Goal: Task Accomplishment & Management: Use online tool/utility

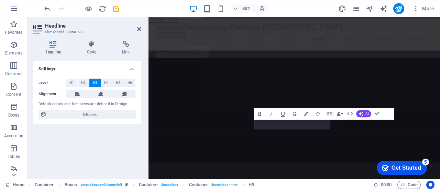
scroll to position [1926, 0]
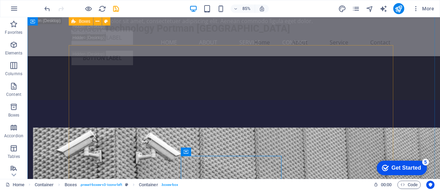
scroll to position [1848, 0]
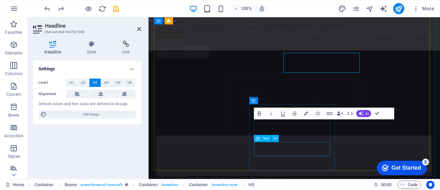
scroll to position [1926, 0]
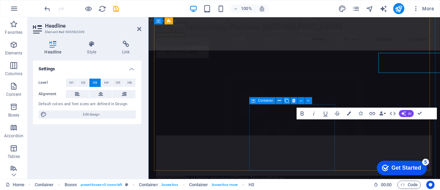
scroll to position [1926, 0]
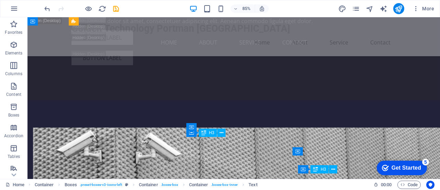
scroll to position [1848, 0]
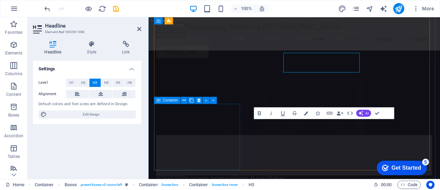
scroll to position [1926, 0]
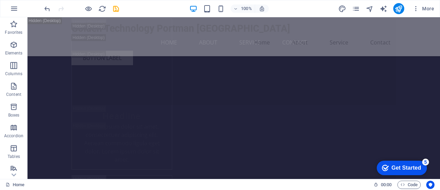
scroll to position [5035, 0]
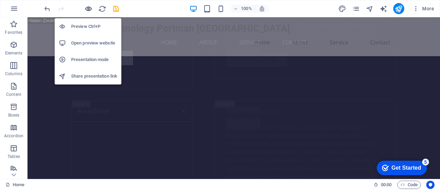
click at [89, 9] on icon "button" at bounding box center [89, 9] width 8 height 8
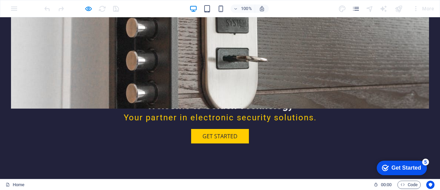
scroll to position [0, 0]
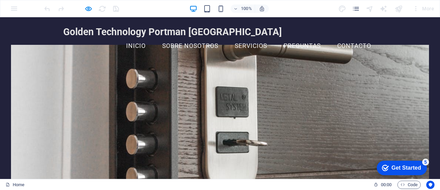
click at [136, 46] on link "Inicio" at bounding box center [136, 45] width 31 height 17
click at [182, 49] on link "Sobre Nosotros" at bounding box center [190, 45] width 67 height 17
click at [248, 47] on link "Servicios" at bounding box center [250, 45] width 43 height 17
click at [298, 44] on link "Preguntas" at bounding box center [302, 45] width 48 height 17
click at [346, 45] on link "Contacto" at bounding box center [354, 45] width 45 height 17
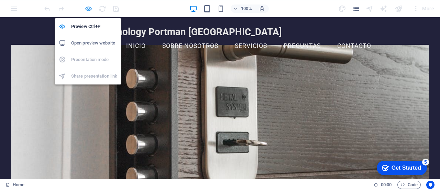
click at [87, 8] on icon "button" at bounding box center [89, 9] width 8 height 8
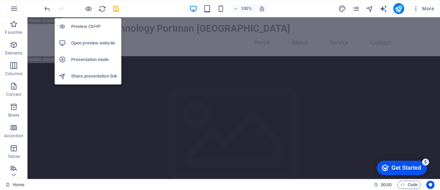
click at [88, 42] on h6 "Open preview website" at bounding box center [94, 43] width 46 height 8
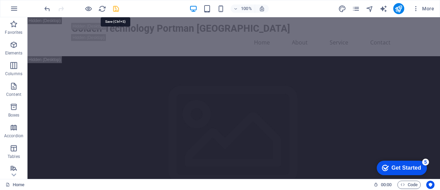
click at [116, 8] on icon "save" at bounding box center [116, 9] width 8 height 8
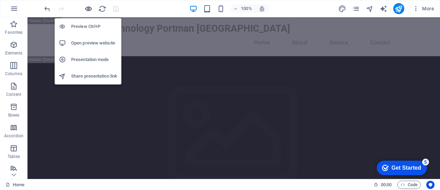
click at [89, 9] on icon "button" at bounding box center [89, 9] width 8 height 8
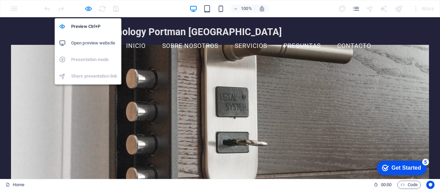
drag, startPoint x: 85, startPoint y: 7, endPoint x: 119, endPoint y: 10, distance: 33.5
click at [85, 7] on icon "button" at bounding box center [89, 9] width 8 height 8
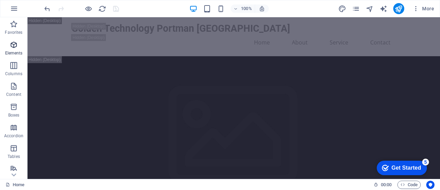
click at [12, 45] on icon "button" at bounding box center [14, 45] width 8 height 8
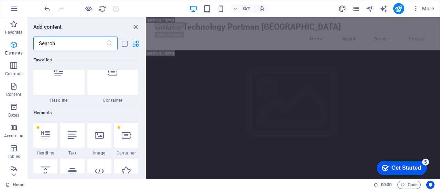
scroll to position [73, 0]
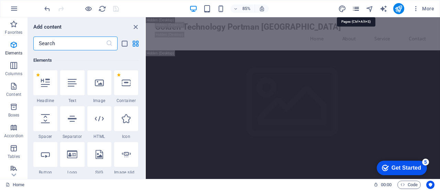
click at [359, 7] on icon "pages" at bounding box center [356, 9] width 8 height 8
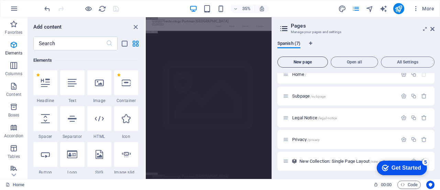
scroll to position [0, 0]
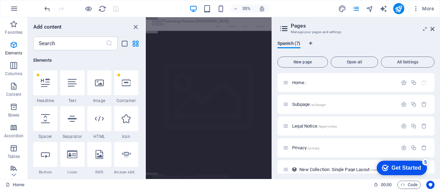
click at [285, 29] on icon at bounding box center [284, 29] width 10 height 10
click at [358, 7] on icon "pages" at bounding box center [356, 9] width 8 height 8
click at [14, 5] on icon "button" at bounding box center [14, 8] width 8 height 8
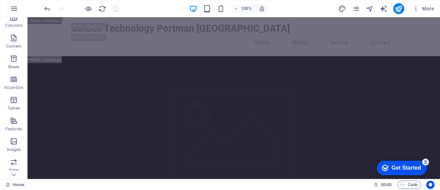
scroll to position [103, 0]
